Goal: Check status: Check status

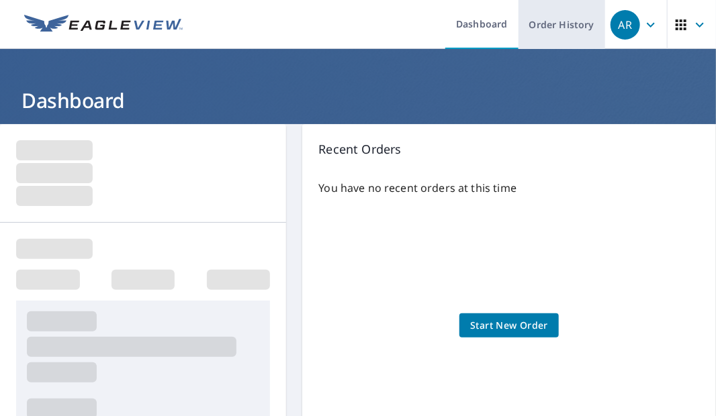
click at [551, 30] on link "Order History" at bounding box center [561, 24] width 87 height 49
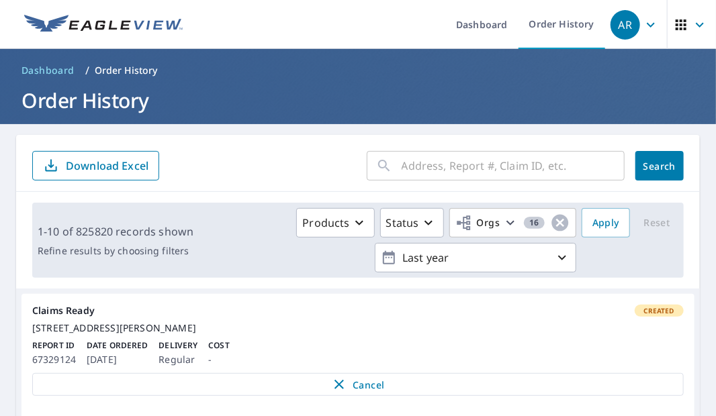
click at [434, 173] on input "text" at bounding box center [512, 166] width 223 height 38
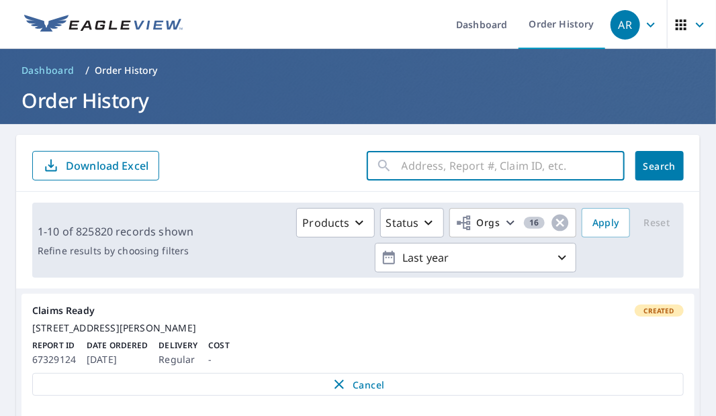
paste input "4389q371t"
type input "4389q371t"
click button "Search" at bounding box center [659, 166] width 48 height 30
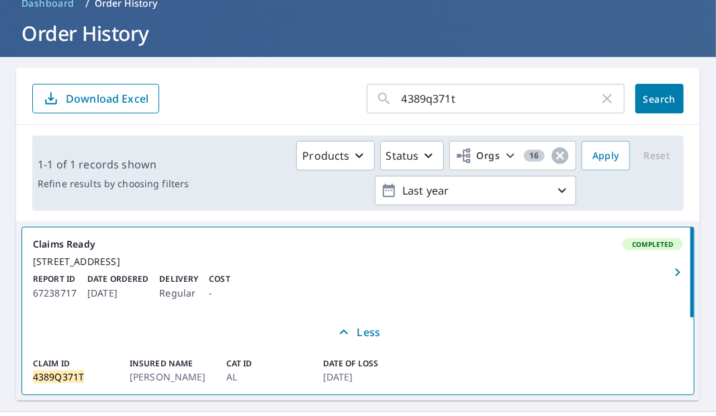
scroll to position [118, 0]
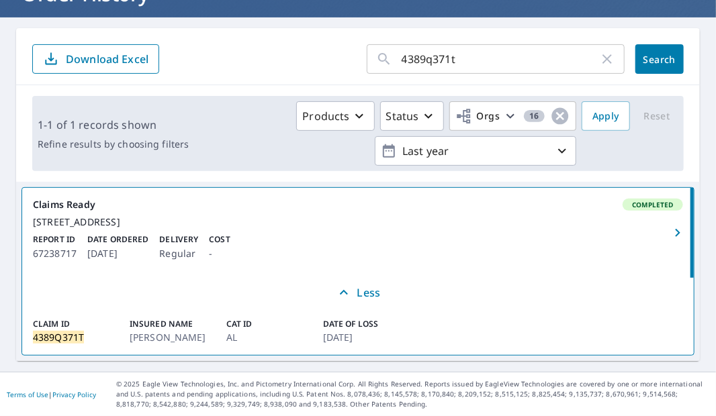
drag, startPoint x: 21, startPoint y: 183, endPoint x: 467, endPoint y: 355, distance: 477.7
click at [467, 355] on div "Claims Ready Completed [STREET_ADDRESS] Report ID 67238717 Date Ordered [DATE] …" at bounding box center [357, 271] width 683 height 179
copy div "Claims Ready Completed [STREET_ADDRESS] Report ID 67238717 Date Ordered [DATE] …"
